Goal: Transaction & Acquisition: Register for event/course

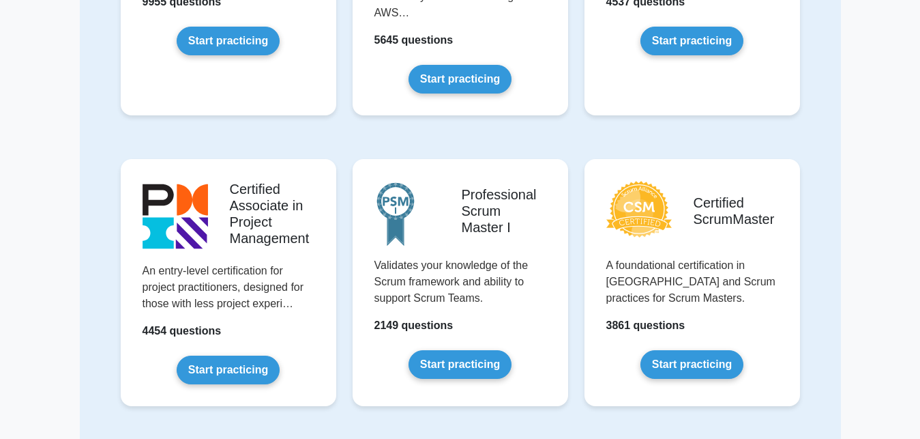
scroll to position [348, 0]
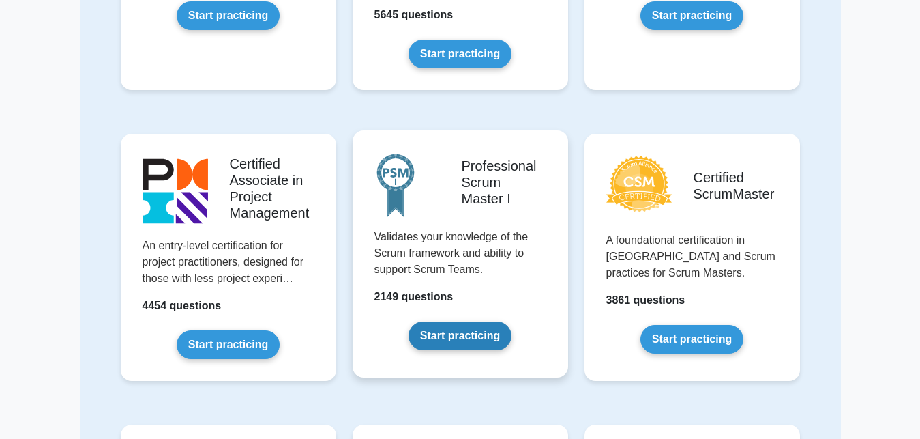
click at [439, 323] on link "Start practicing" at bounding box center [460, 335] width 103 height 29
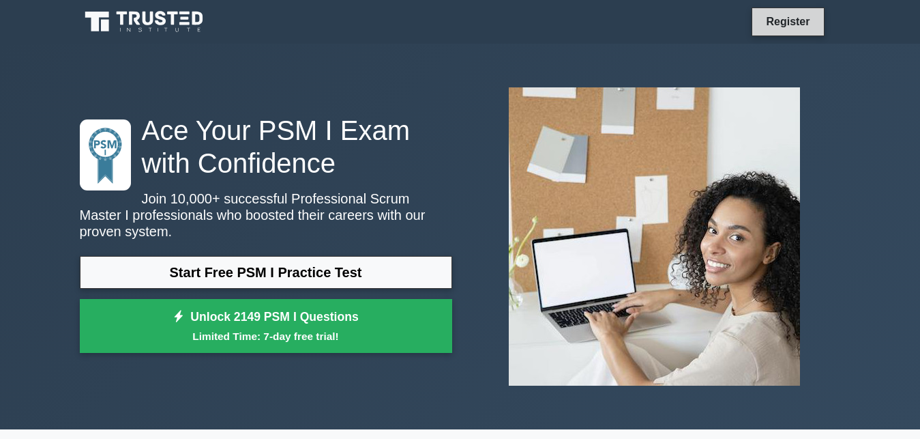
click at [799, 18] on link "Register" at bounding box center [788, 21] width 60 height 17
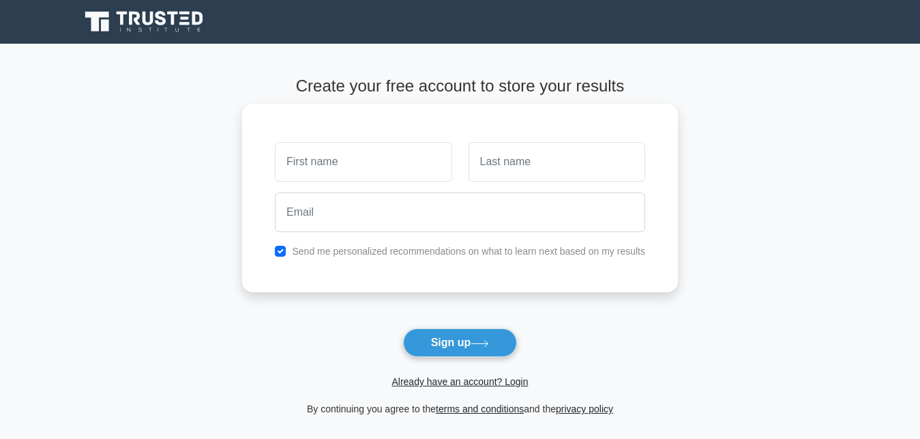
click at [326, 166] on input "text" at bounding box center [363, 162] width 177 height 40
click at [495, 158] on input "text" at bounding box center [557, 162] width 177 height 40
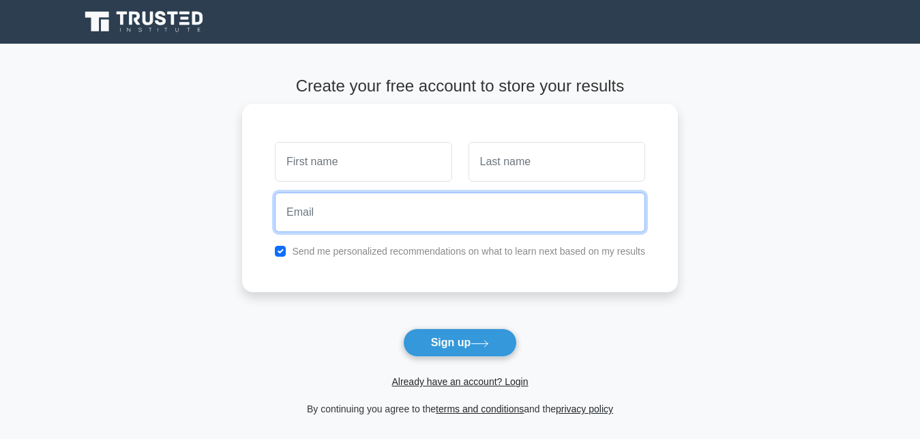
click at [338, 216] on input "email" at bounding box center [460, 212] width 370 height 40
